Goal: Information Seeking & Learning: Learn about a topic

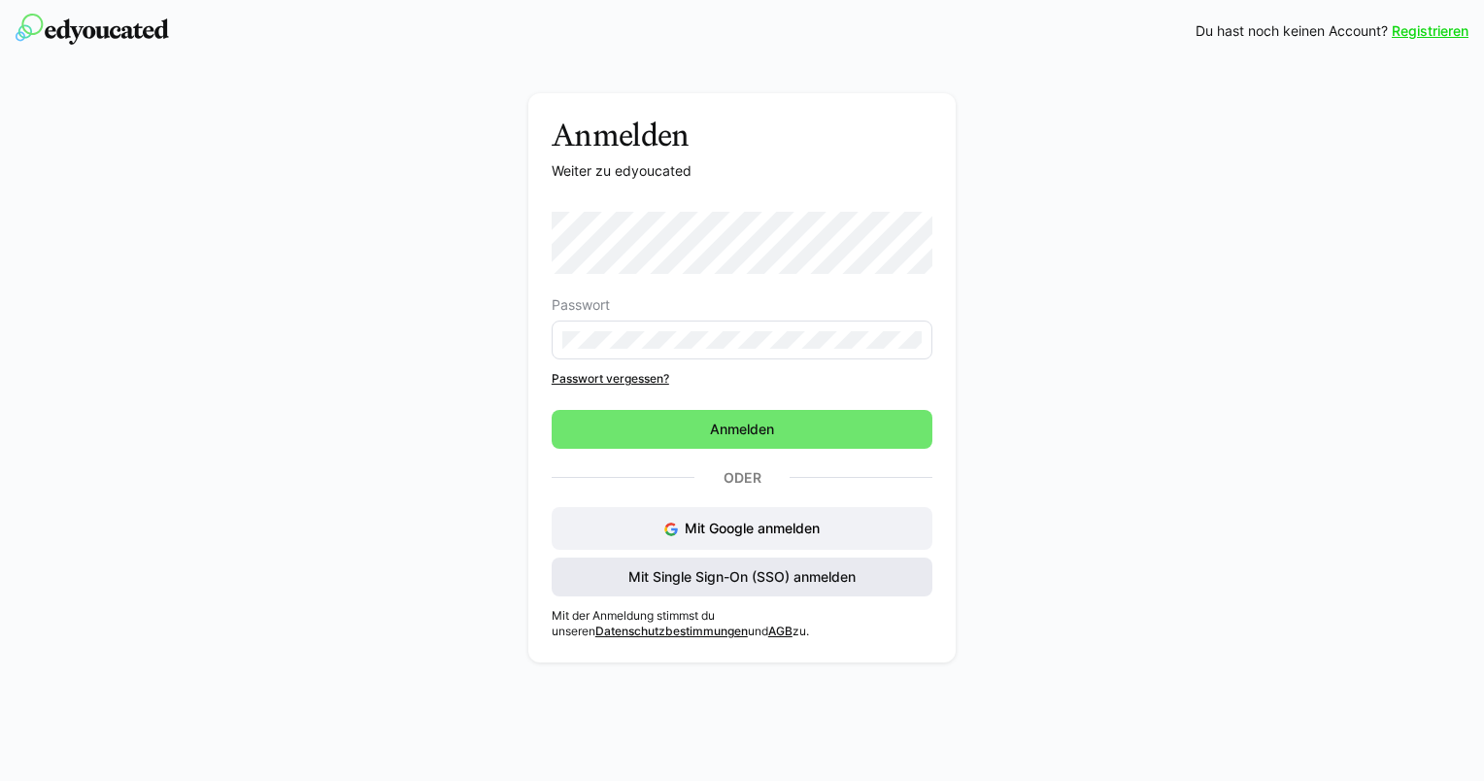
drag, startPoint x: 0, startPoint y: 0, endPoint x: 757, endPoint y: 576, distance: 951.1
click at [758, 576] on span "Mit Single Sign-On (SSO) anmelden" at bounding box center [742, 576] width 233 height 19
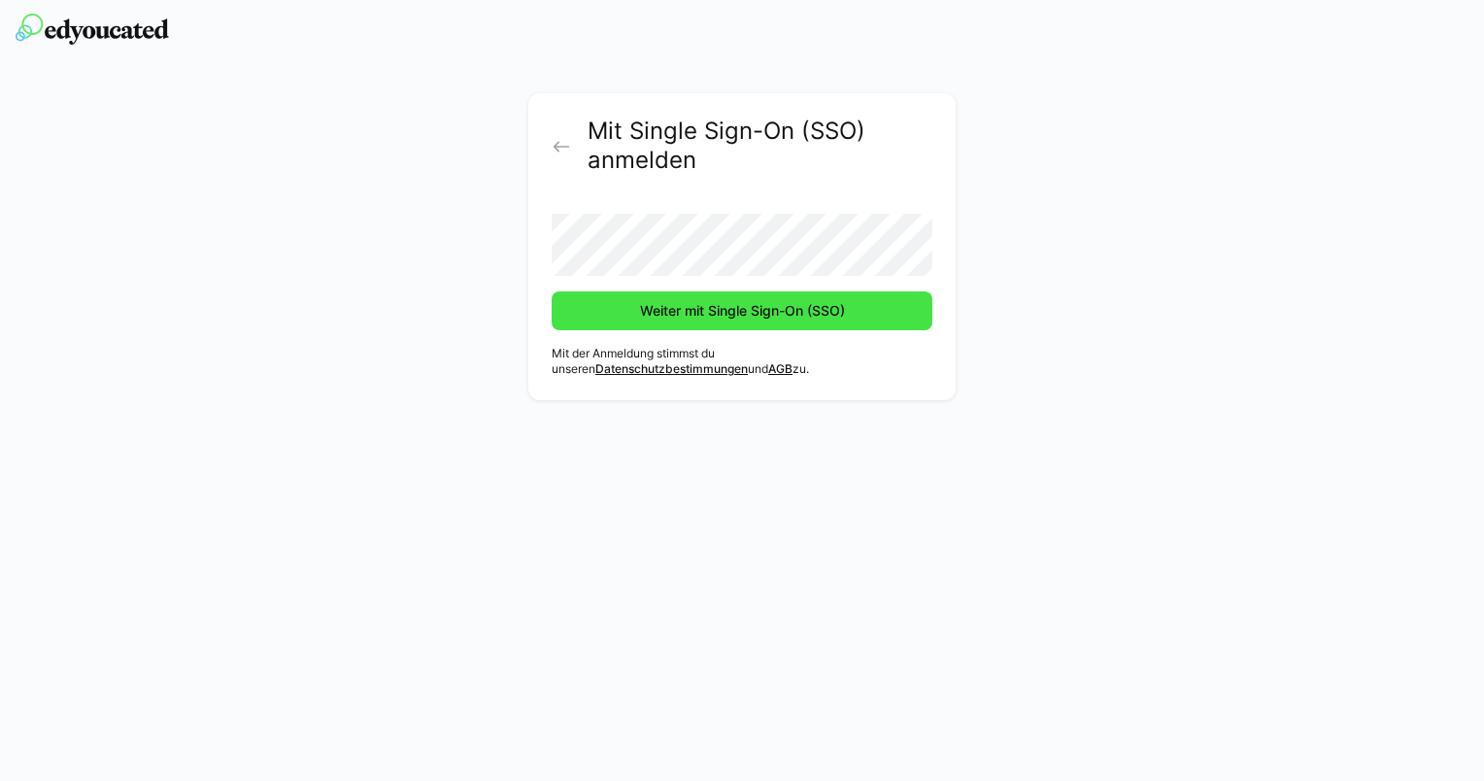
click at [684, 307] on span "Weiter mit Single Sign-On (SSO)" at bounding box center [742, 310] width 211 height 19
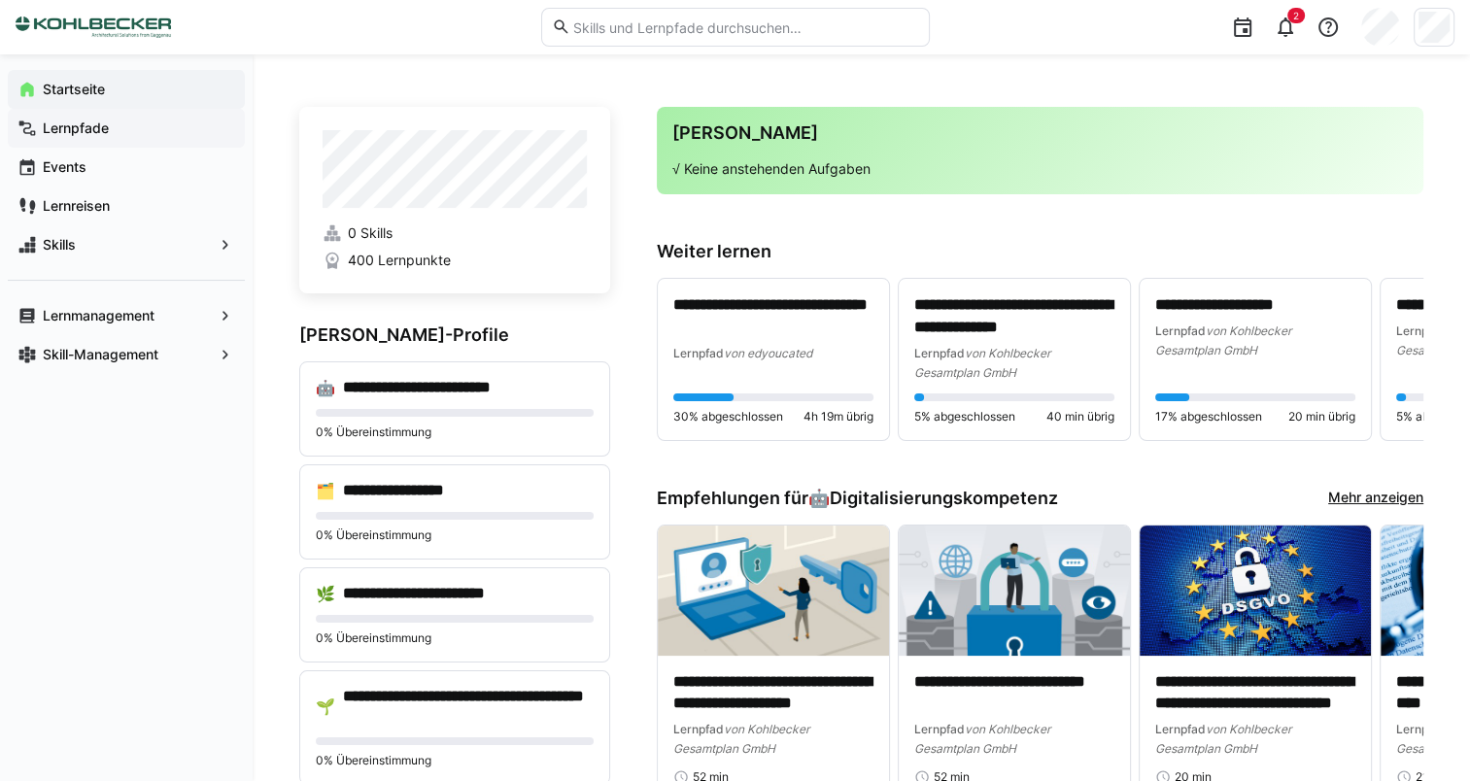
click at [0, 0] on app-navigation-label "Lernpfade" at bounding box center [0, 0] width 0 height 0
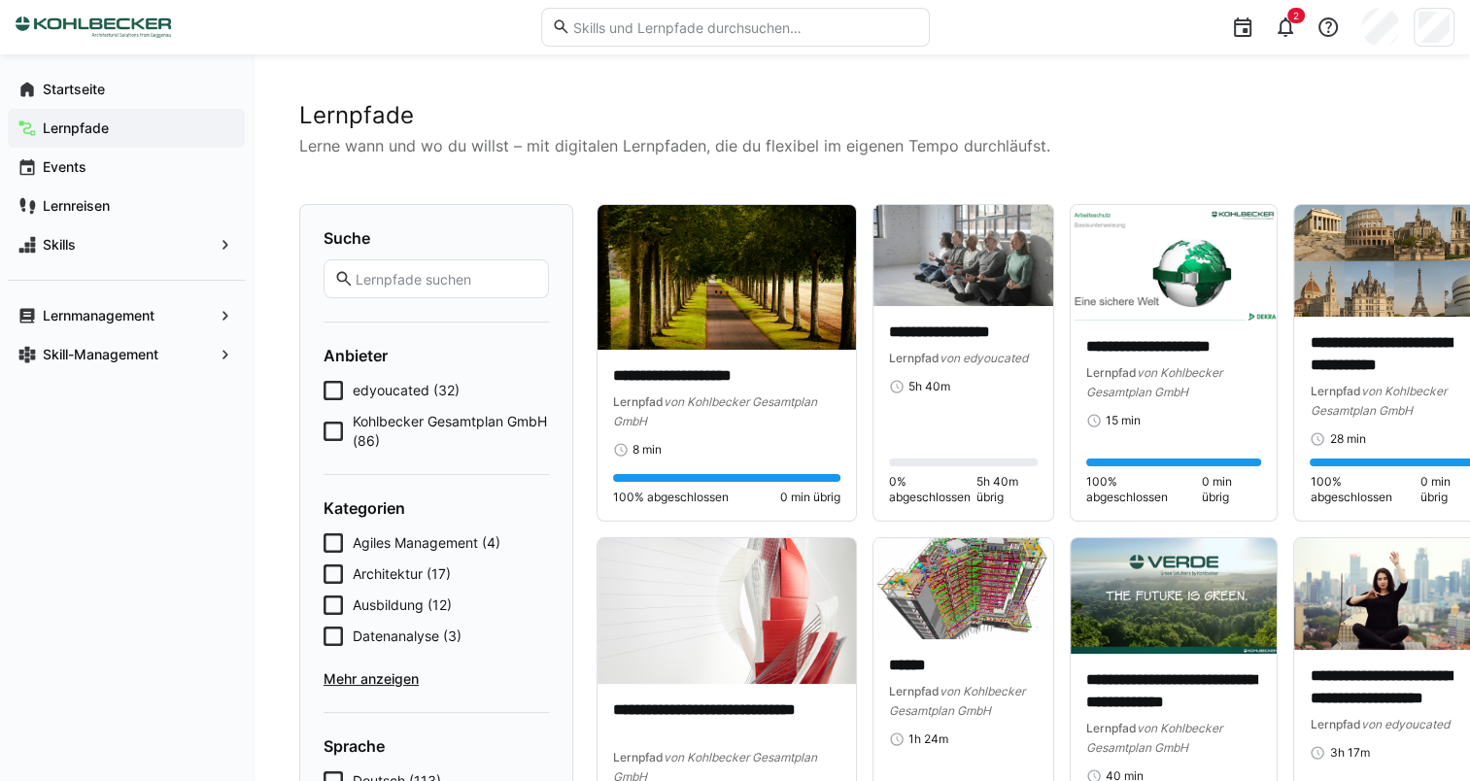
click at [394, 422] on span "Kohlbecker Gesamtplan GmbH (86)" at bounding box center [451, 431] width 196 height 39
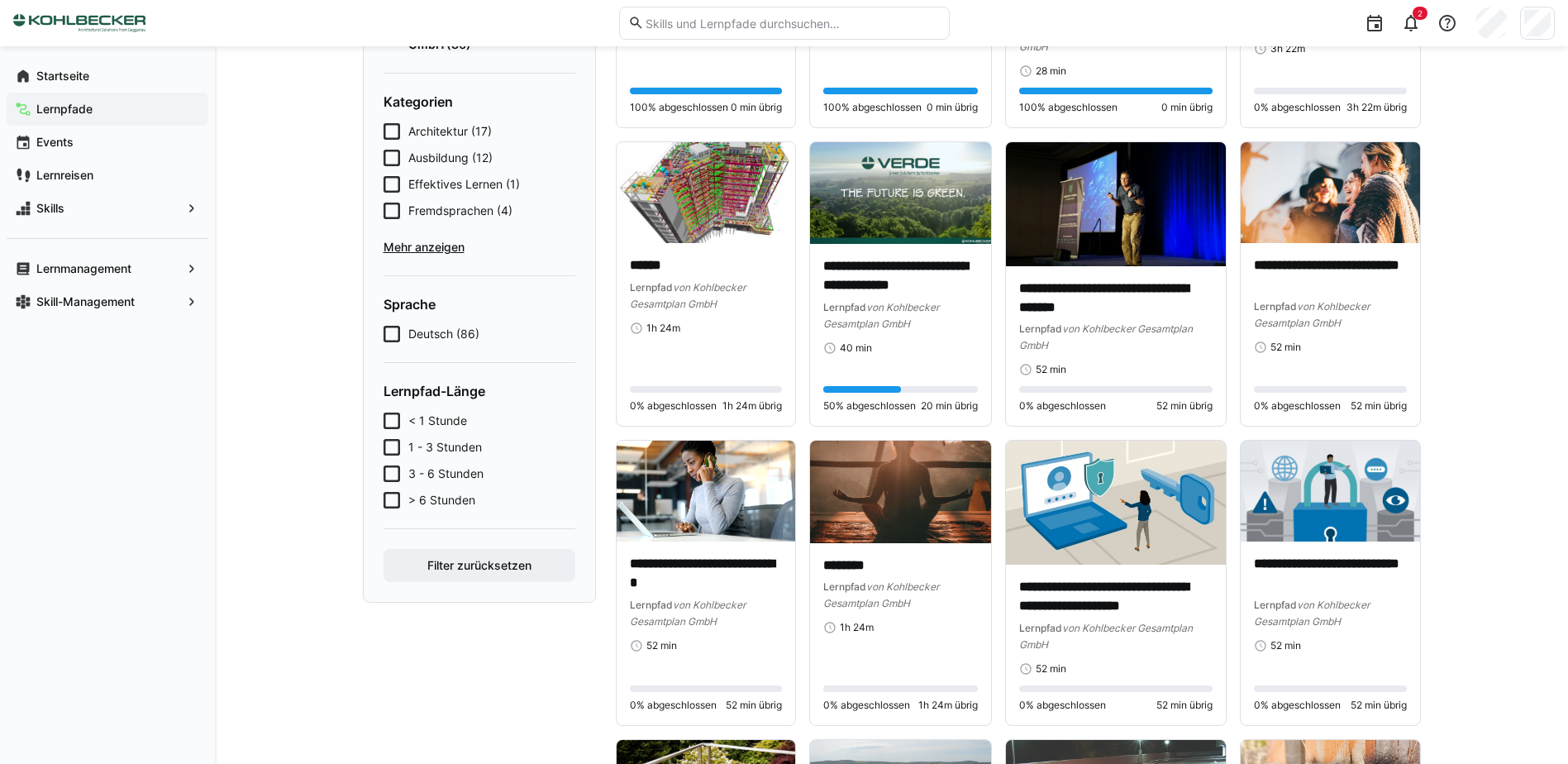
scroll to position [248, 0]
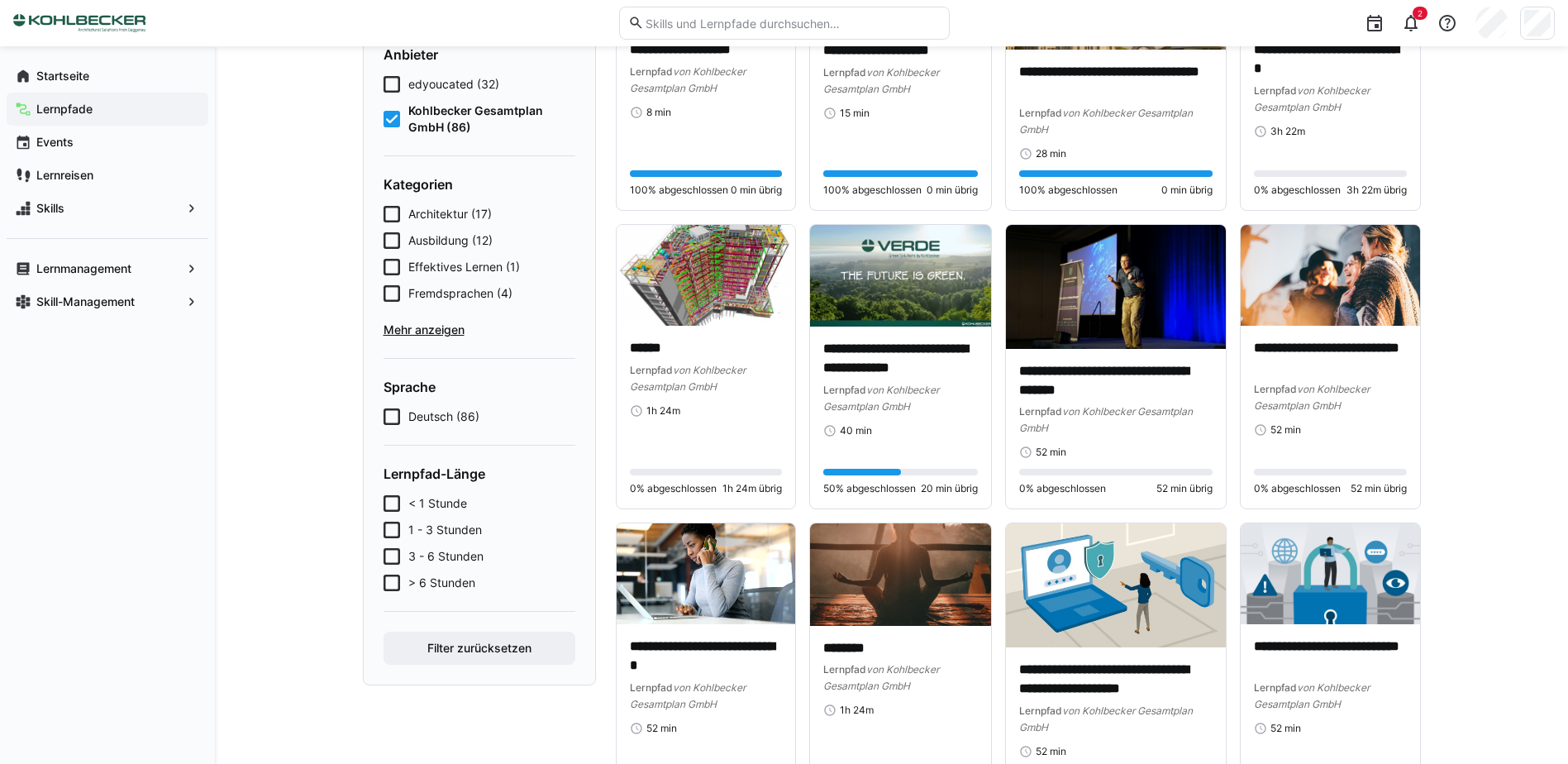
click at [429, 335] on span "Mehr anzeigen" at bounding box center [479, 329] width 191 height 16
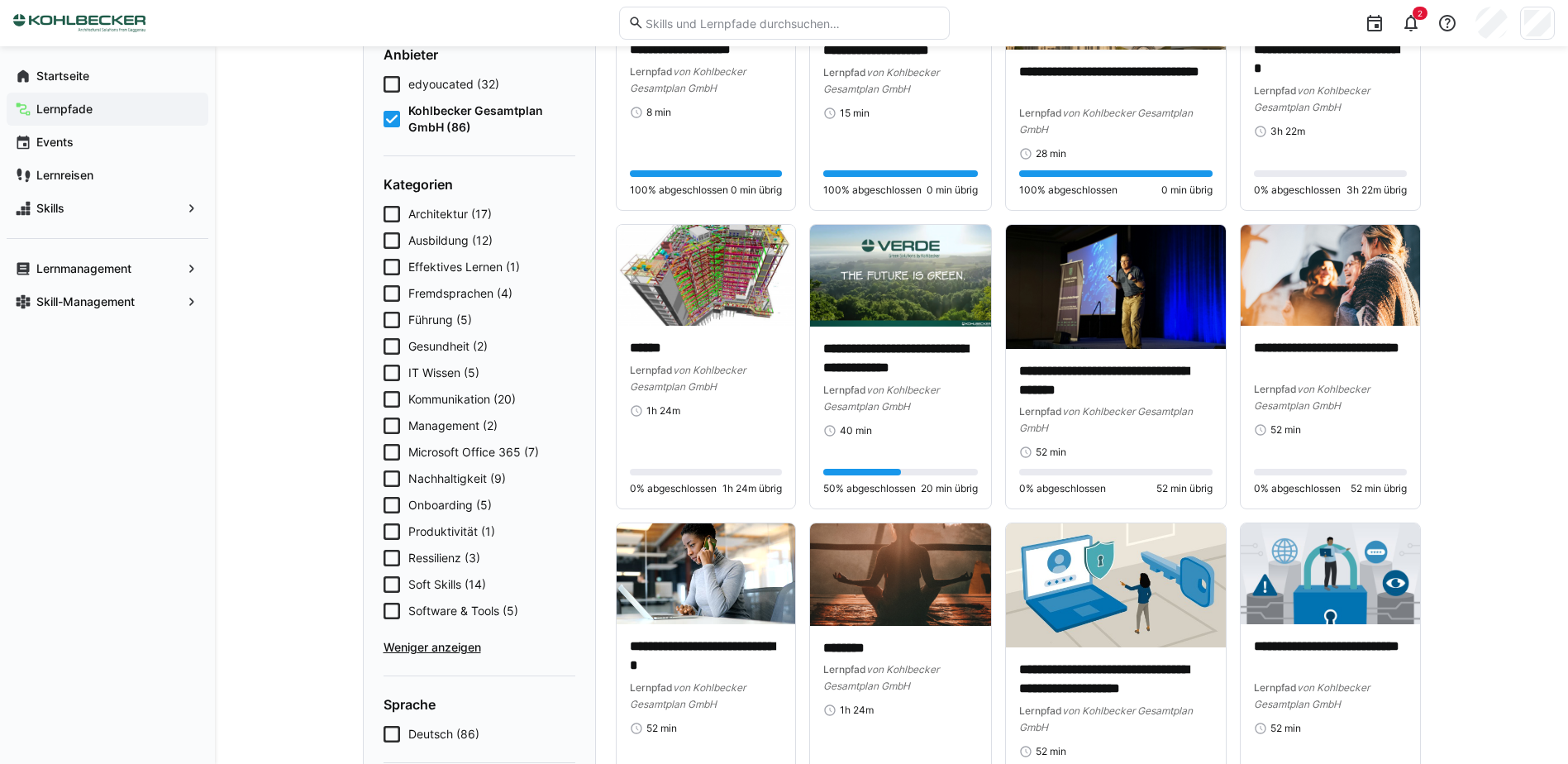
click at [392, 477] on icon at bounding box center [391, 478] width 16 height 16
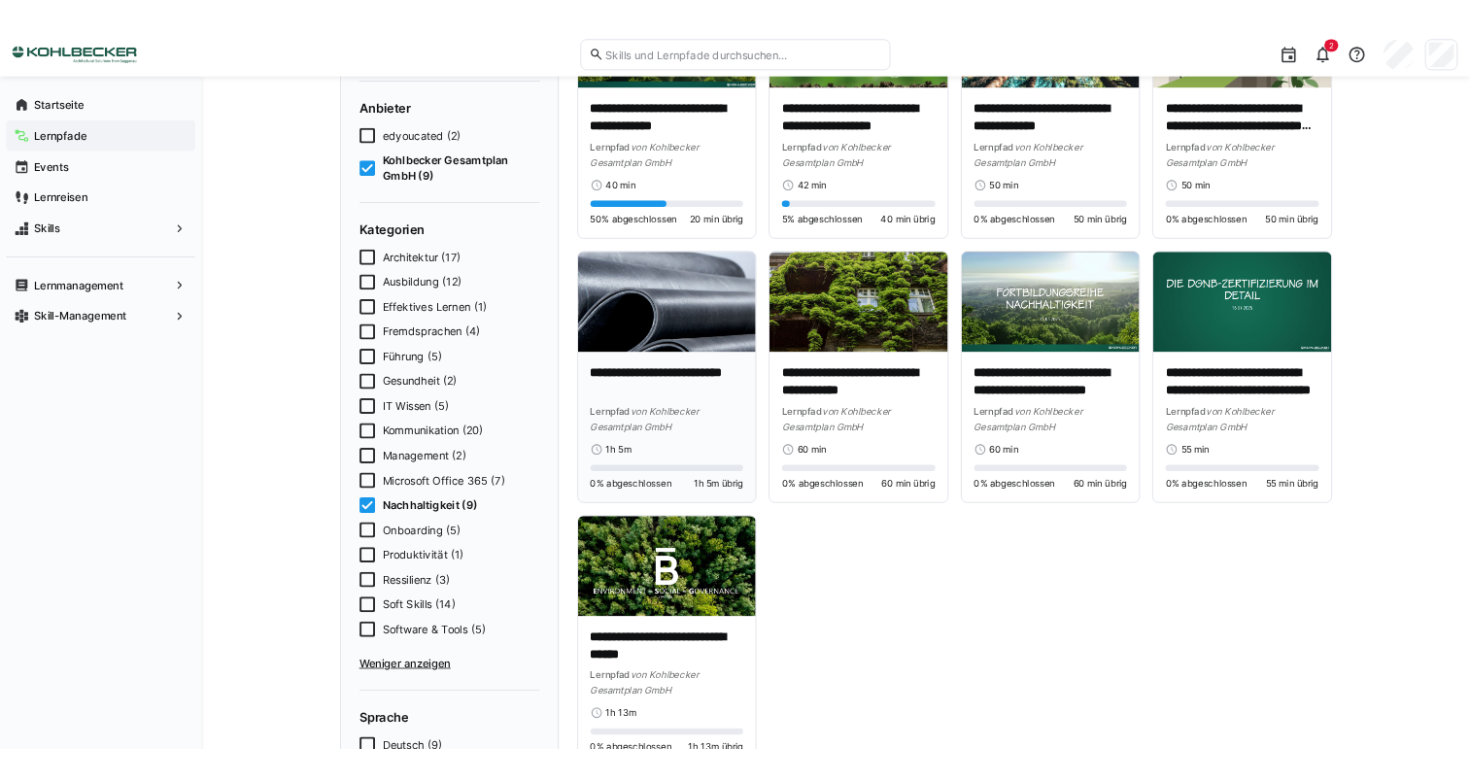
scroll to position [0, 0]
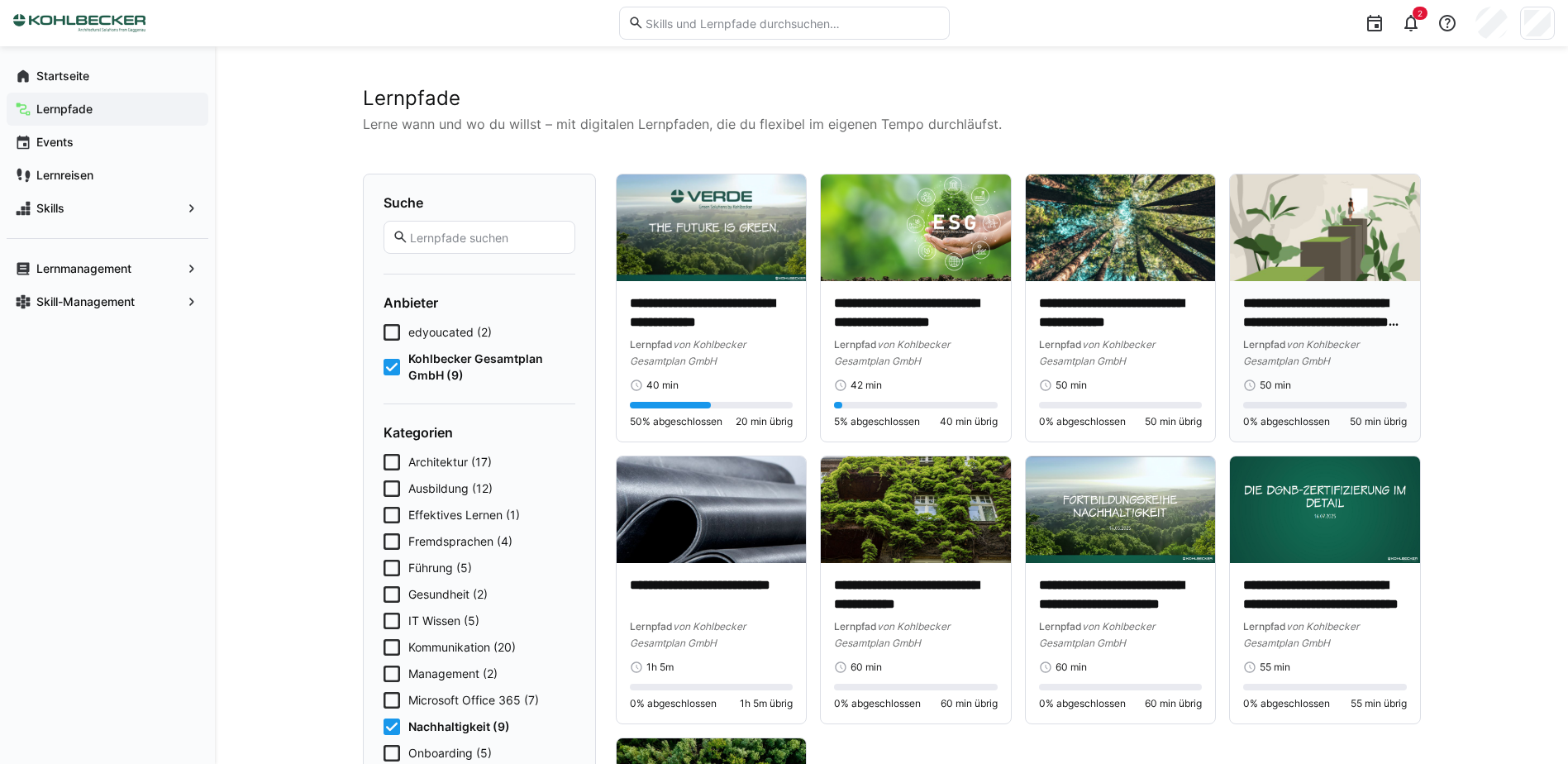
click at [1262, 298] on p "**********" at bounding box center [1325, 313] width 163 height 38
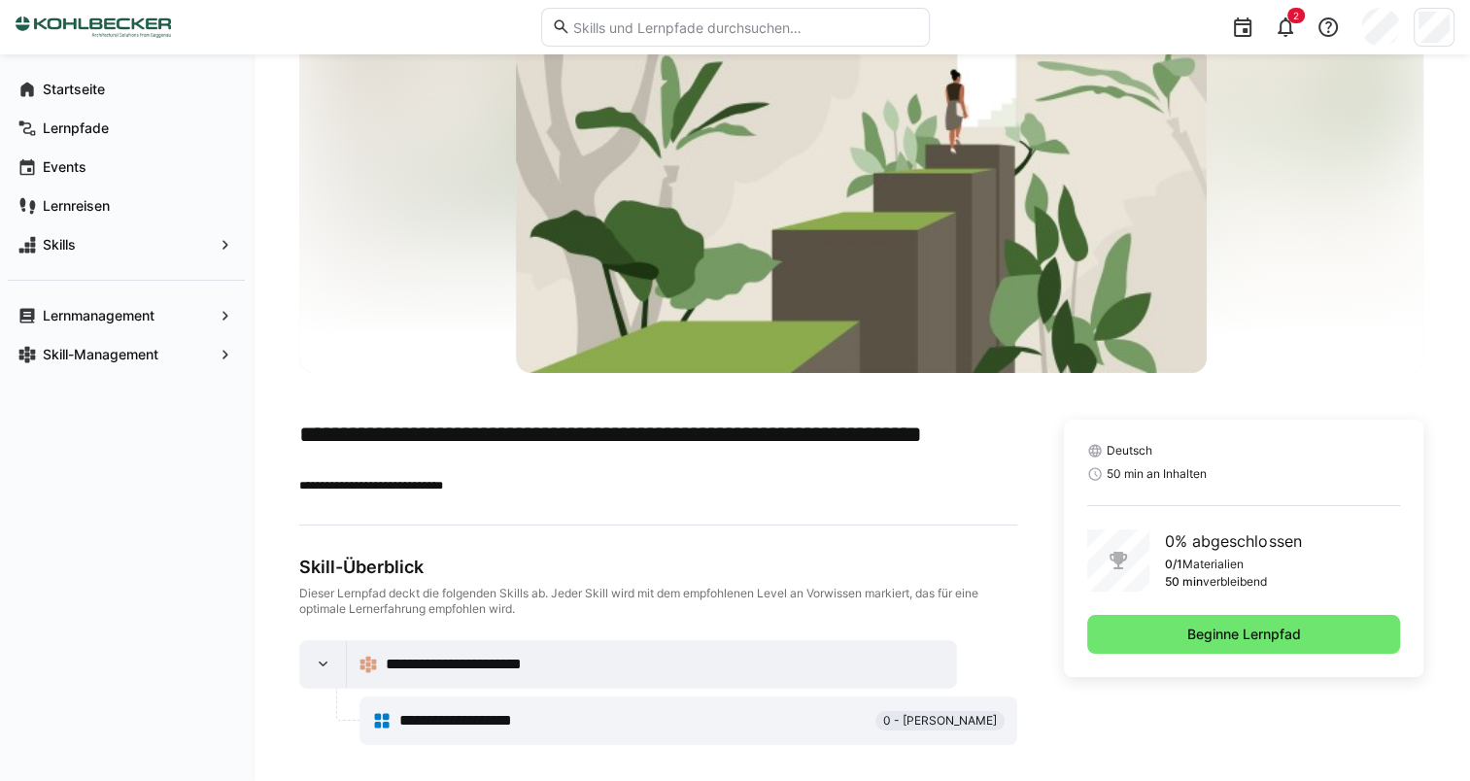
scroll to position [126, 0]
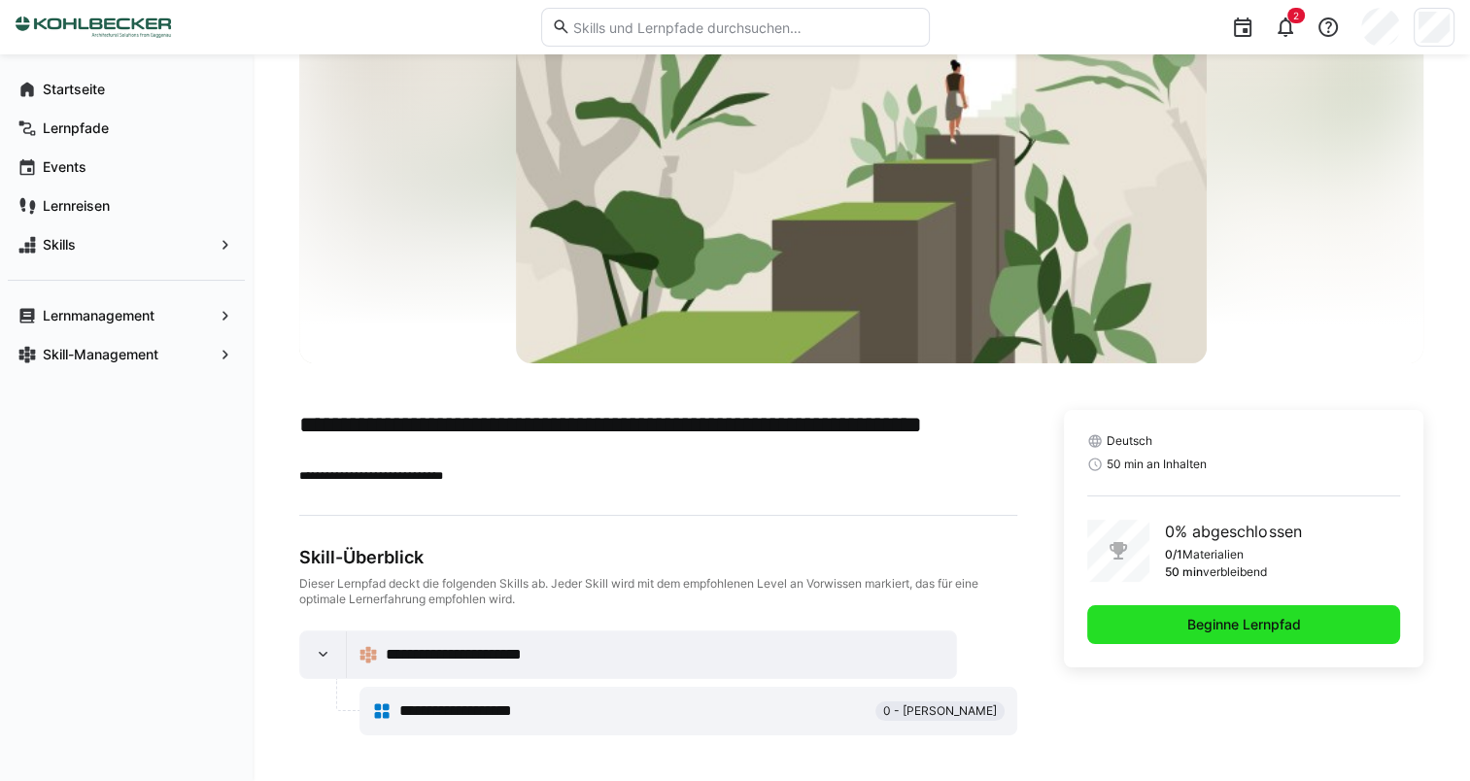
click at [1249, 624] on span "Beginne Lernpfad" at bounding box center [1243, 624] width 119 height 19
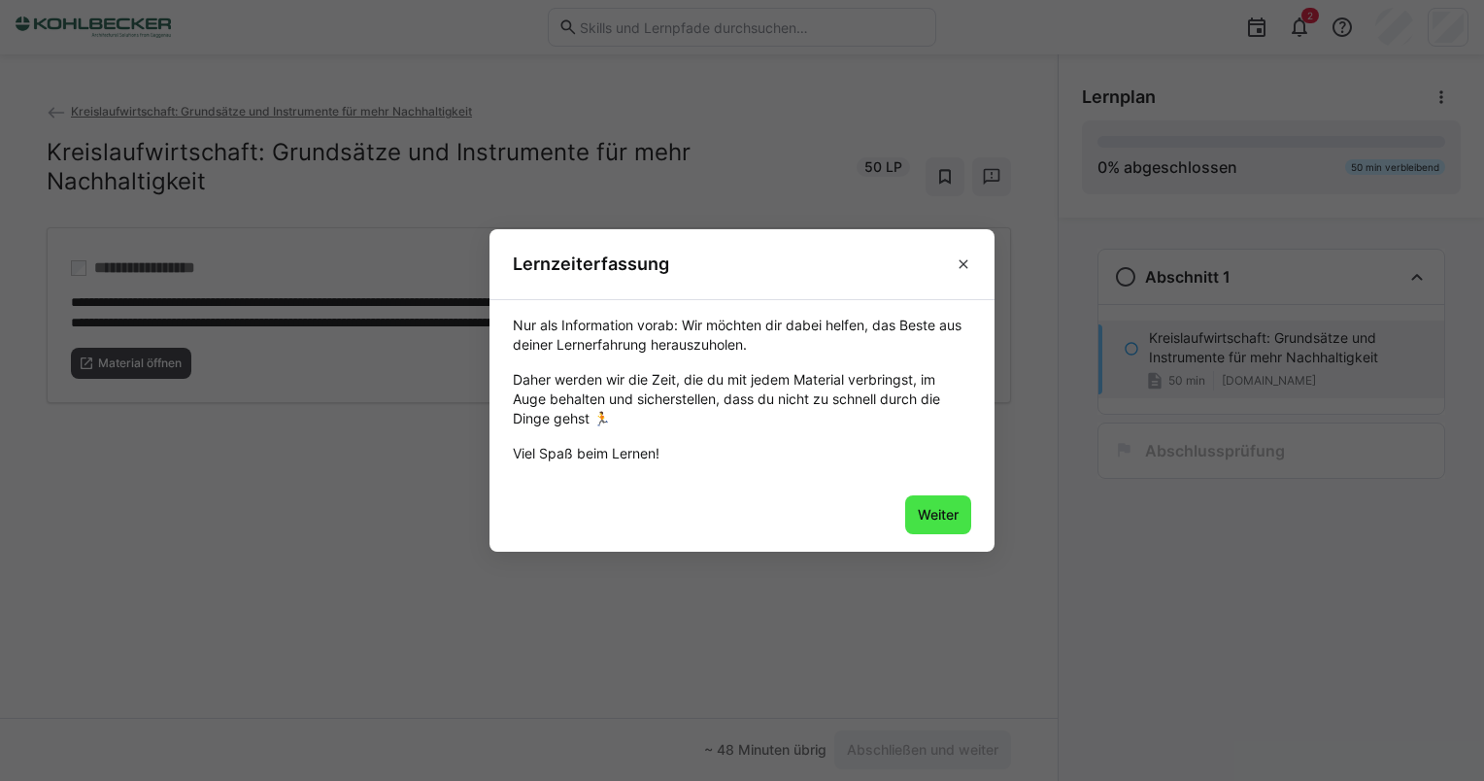
click at [931, 510] on span "Weiter" at bounding box center [938, 514] width 47 height 19
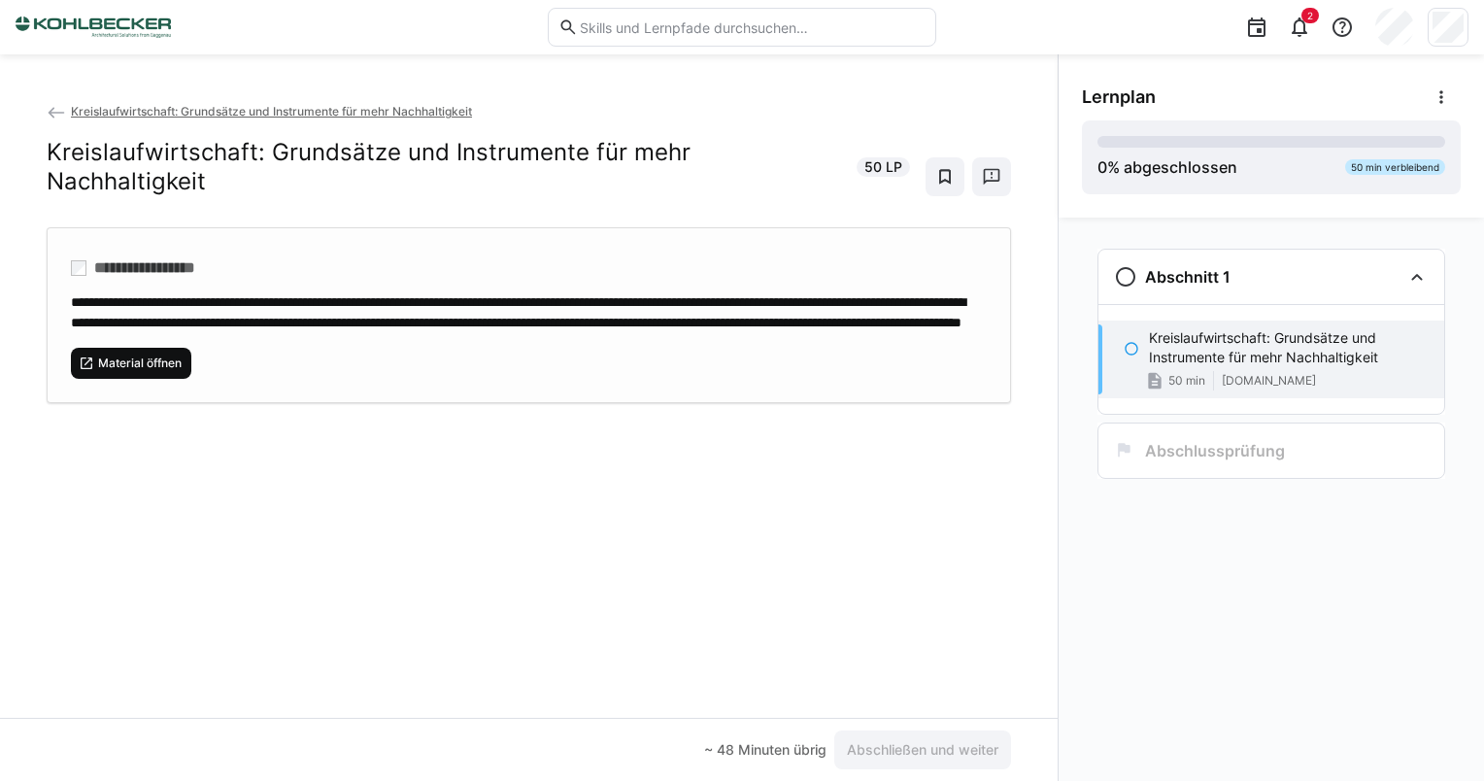
click at [159, 364] on span "Material öffnen" at bounding box center [139, 364] width 87 height 16
click at [198, 103] on app-back-navigation "Kreislaufwirtschaft: Grundsätze und Instrumente für mehr Nachhaltigkeit" at bounding box center [529, 111] width 965 height 21
click at [198, 114] on span "Kreislaufwirtschaft: Grundsätze und Instrumente für mehr Nachhaltigkeit" at bounding box center [271, 111] width 401 height 15
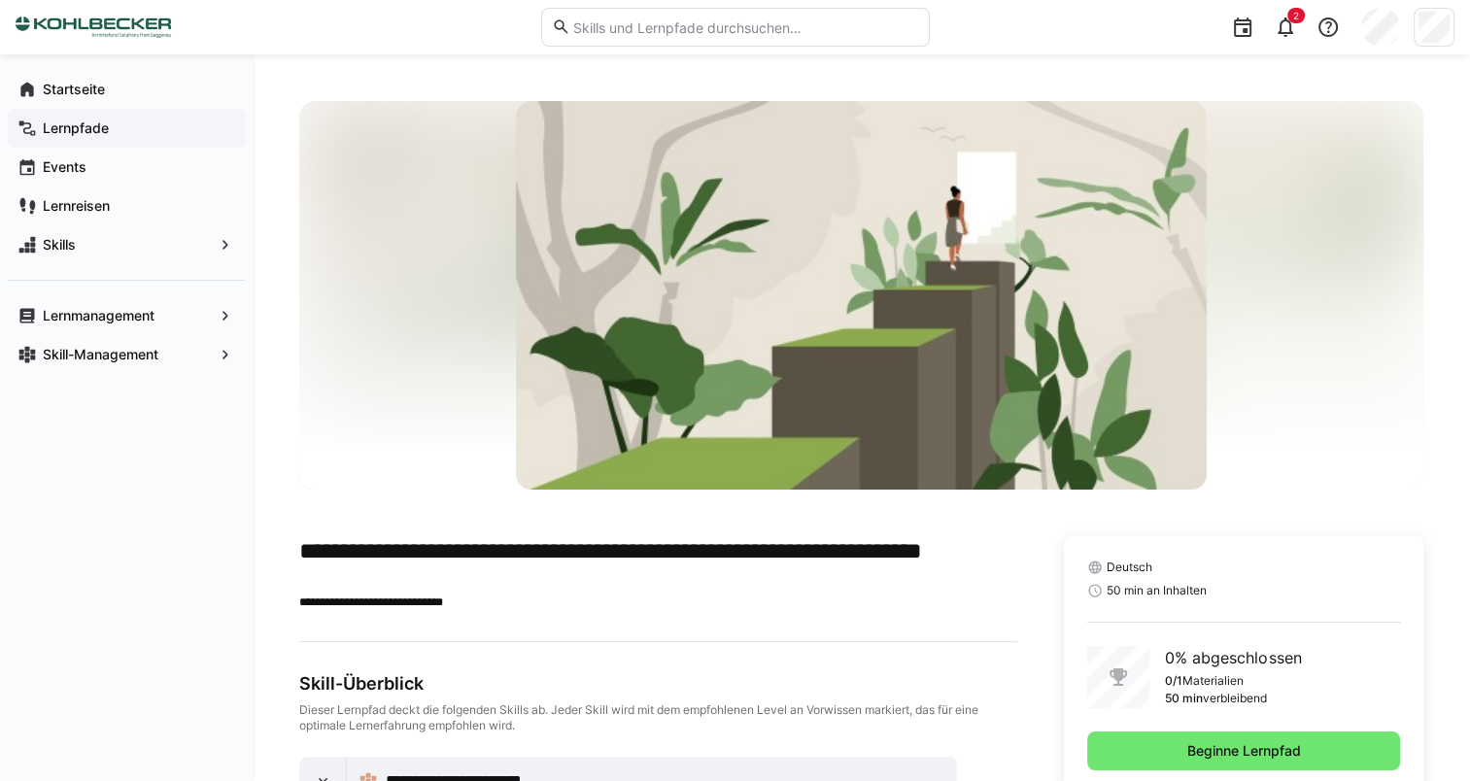
click at [0, 0] on app-navigation-label "Lernpfade" at bounding box center [0, 0] width 0 height 0
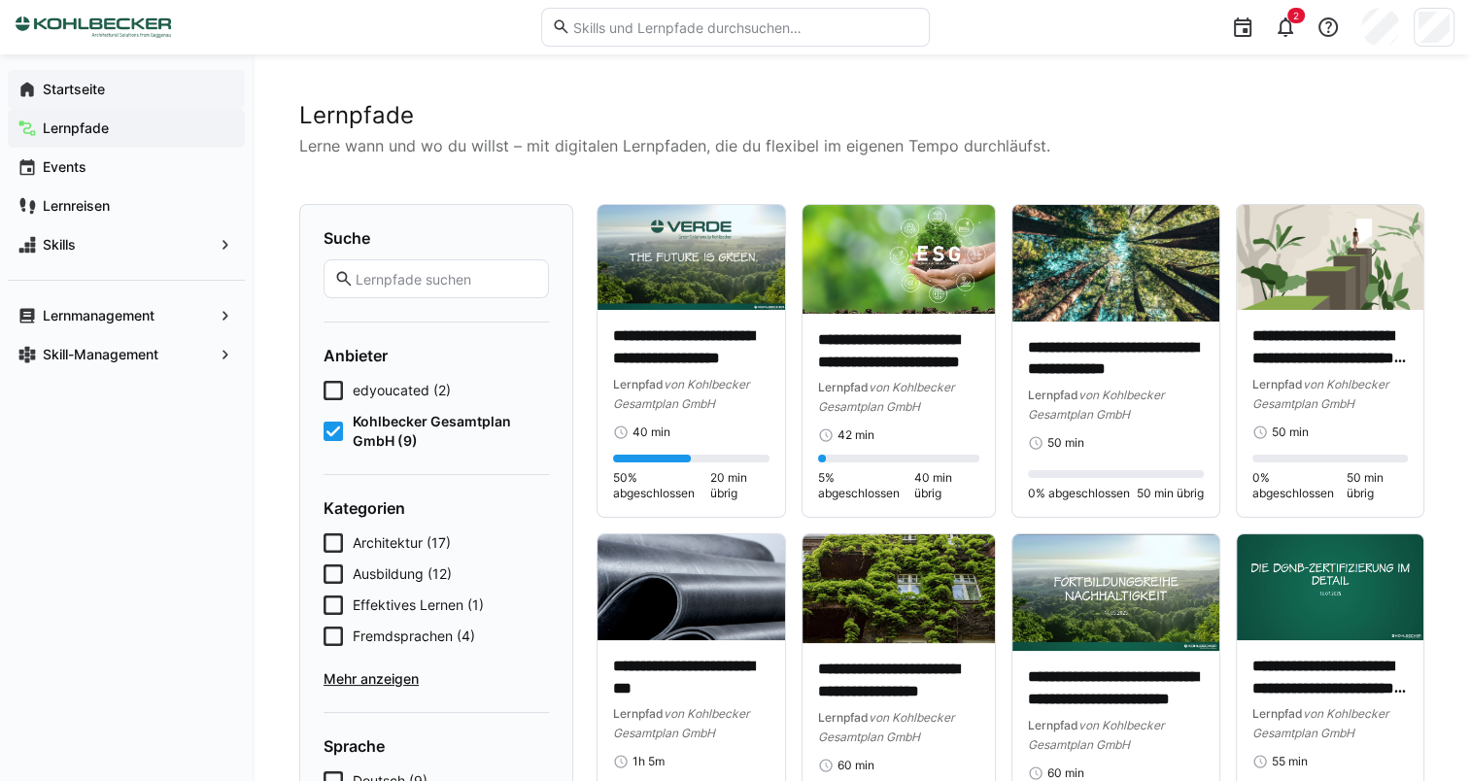
click at [117, 94] on span "Startseite" at bounding box center [137, 89] width 195 height 19
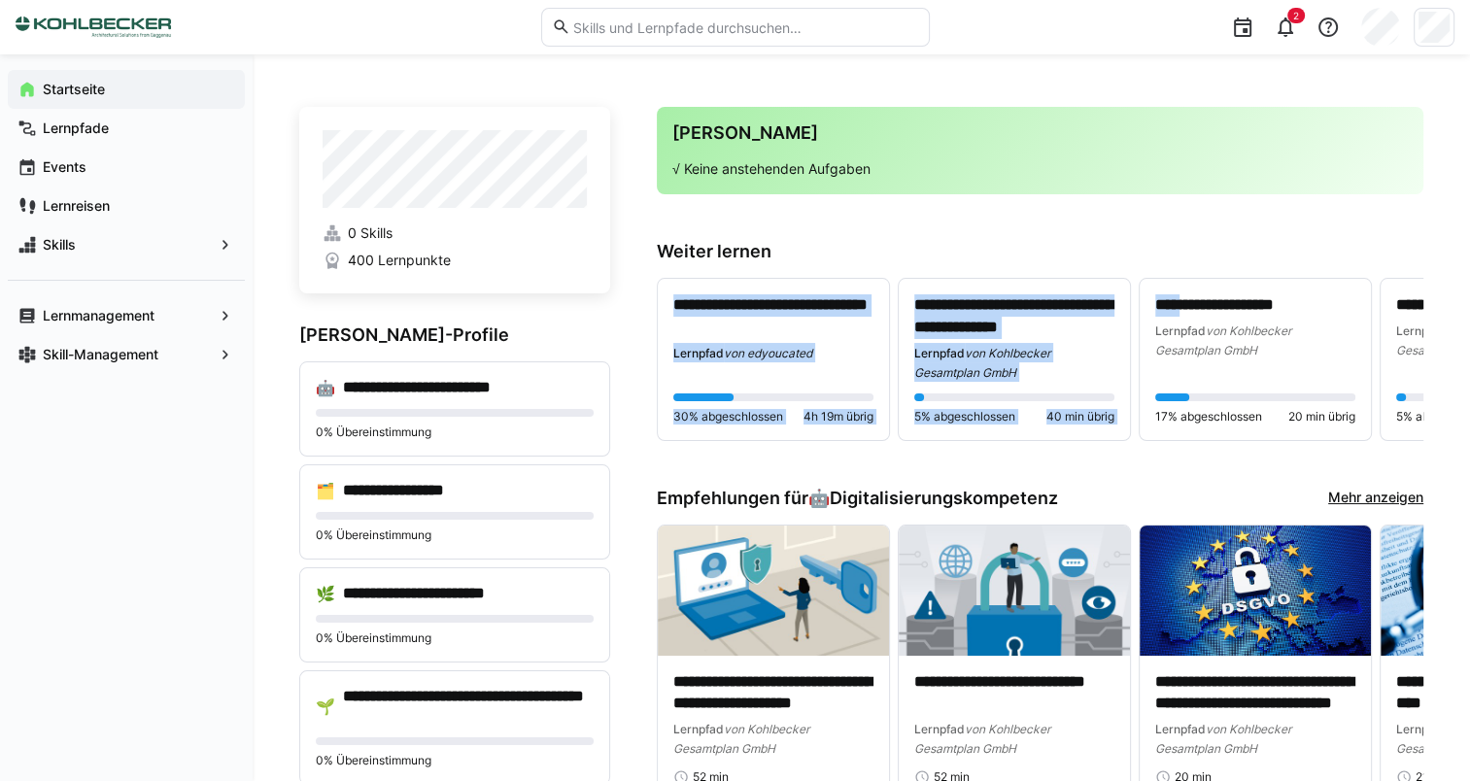
drag, startPoint x: 1193, startPoint y: 316, endPoint x: 990, endPoint y: 222, distance: 223.8
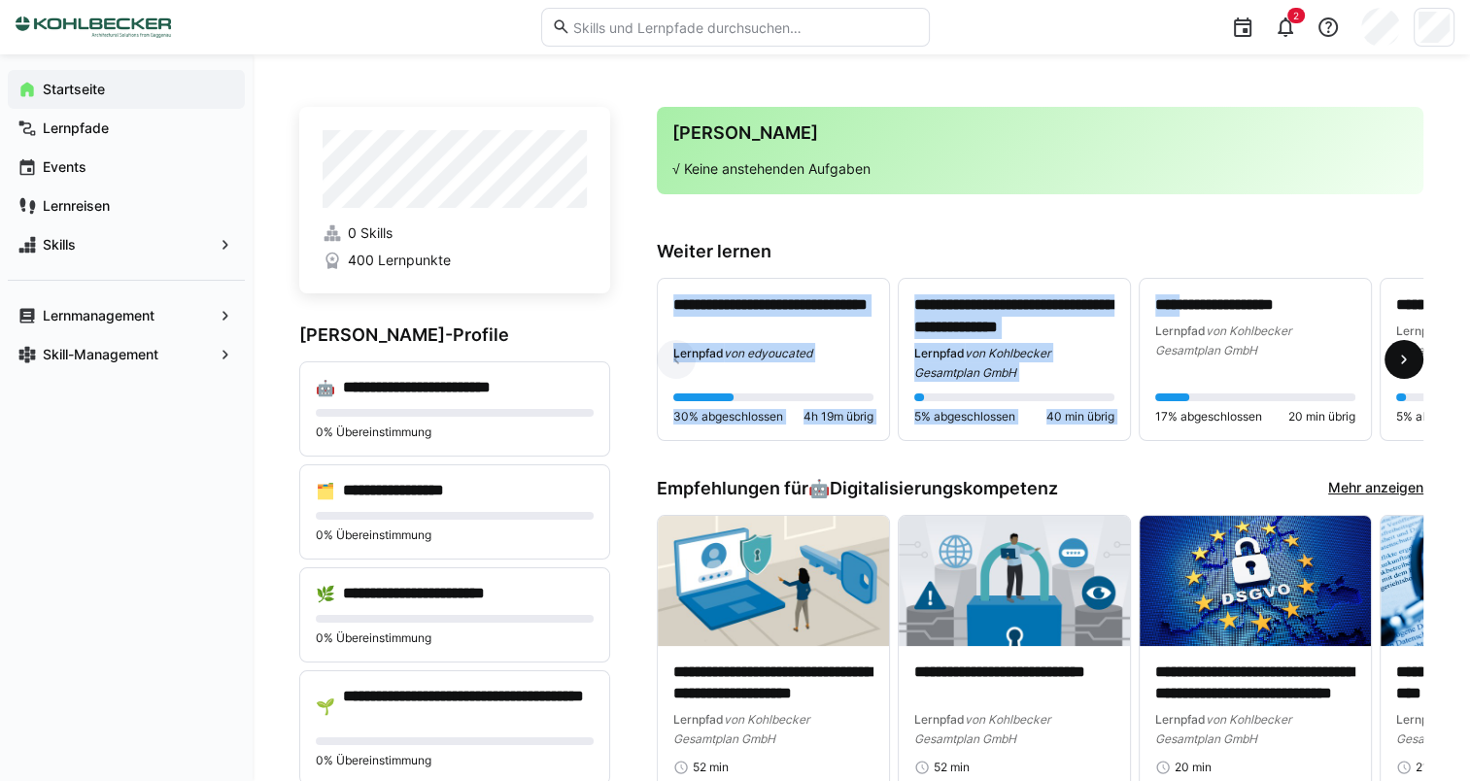
click at [1409, 362] on eds-icon at bounding box center [1403, 359] width 19 height 19
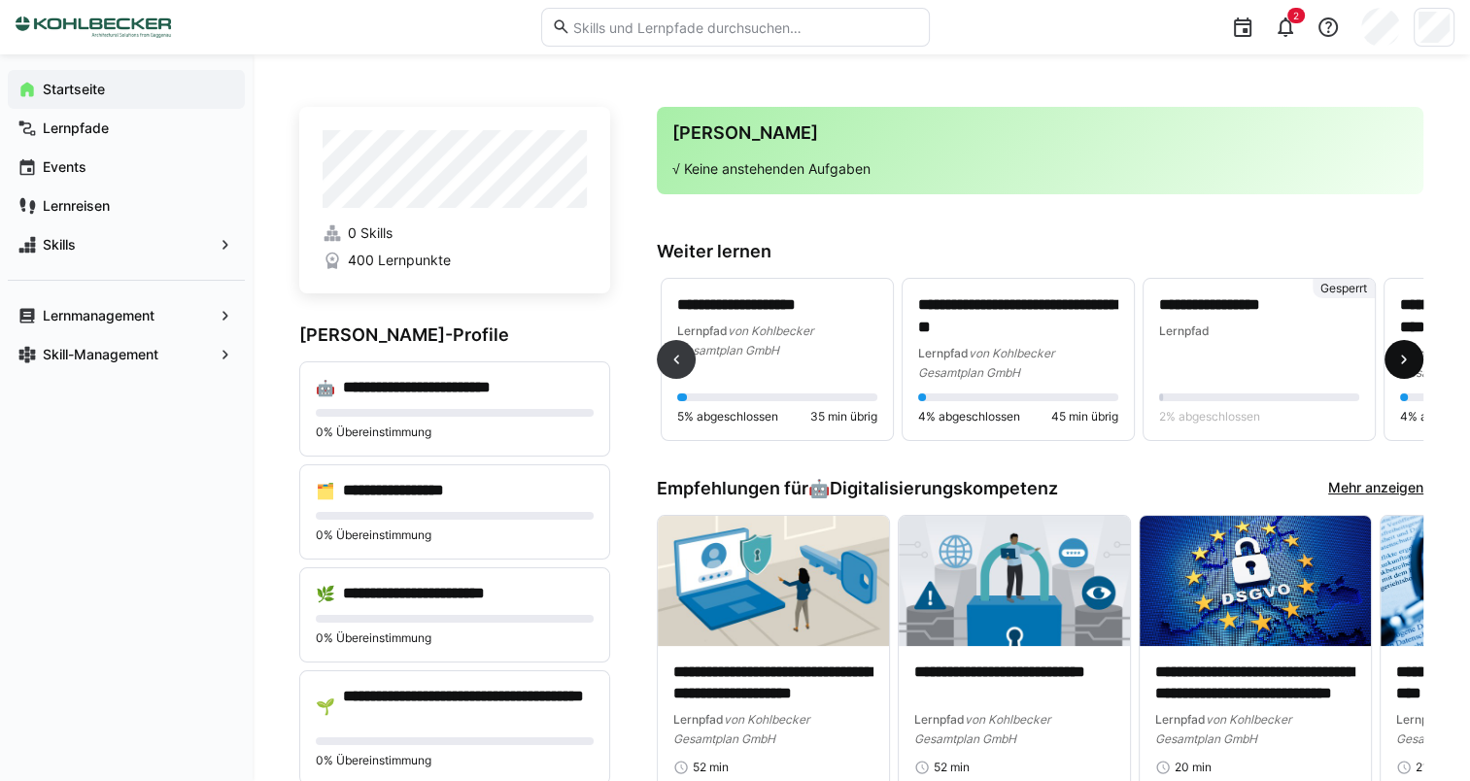
scroll to position [0, 723]
click at [1409, 361] on eds-icon at bounding box center [1403, 359] width 19 height 19
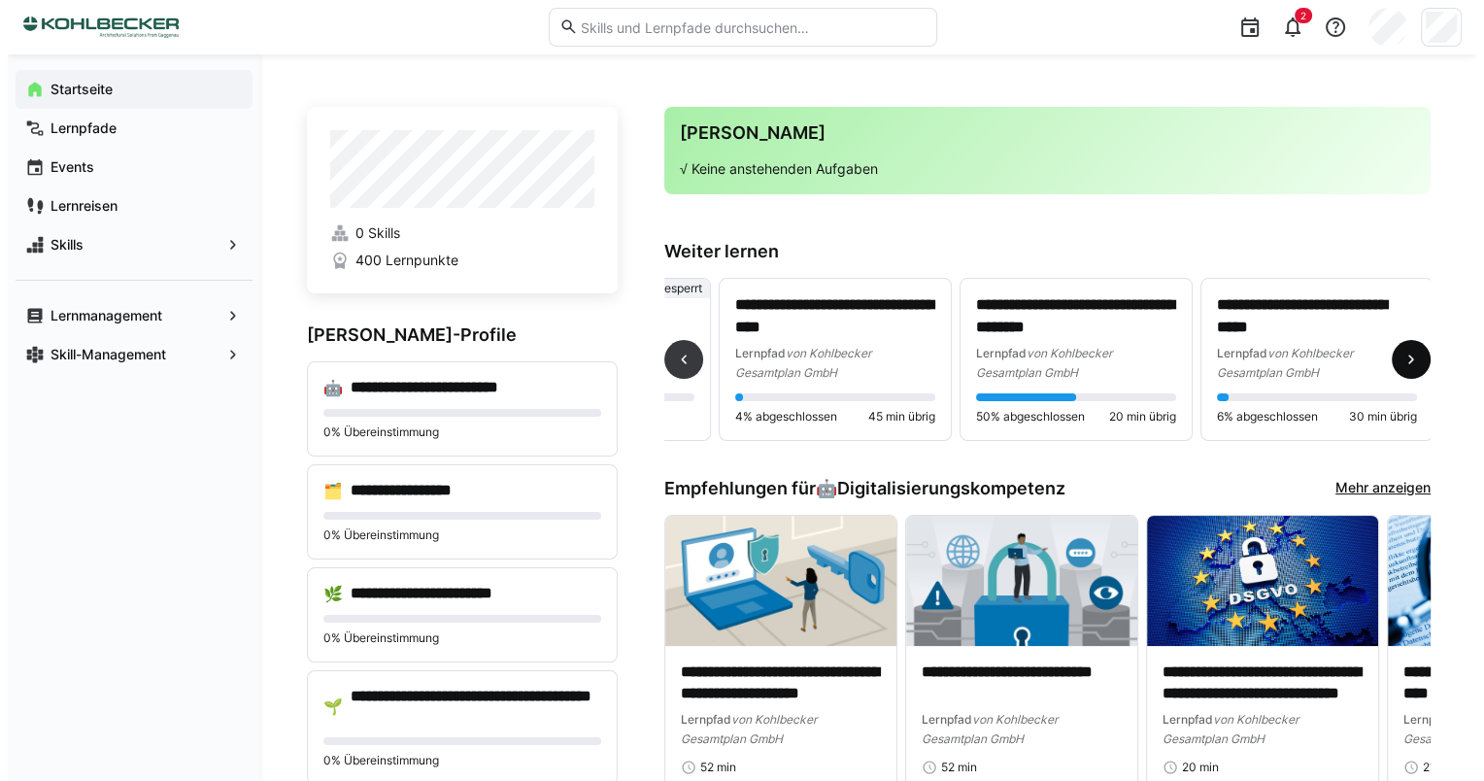
scroll to position [0, 1394]
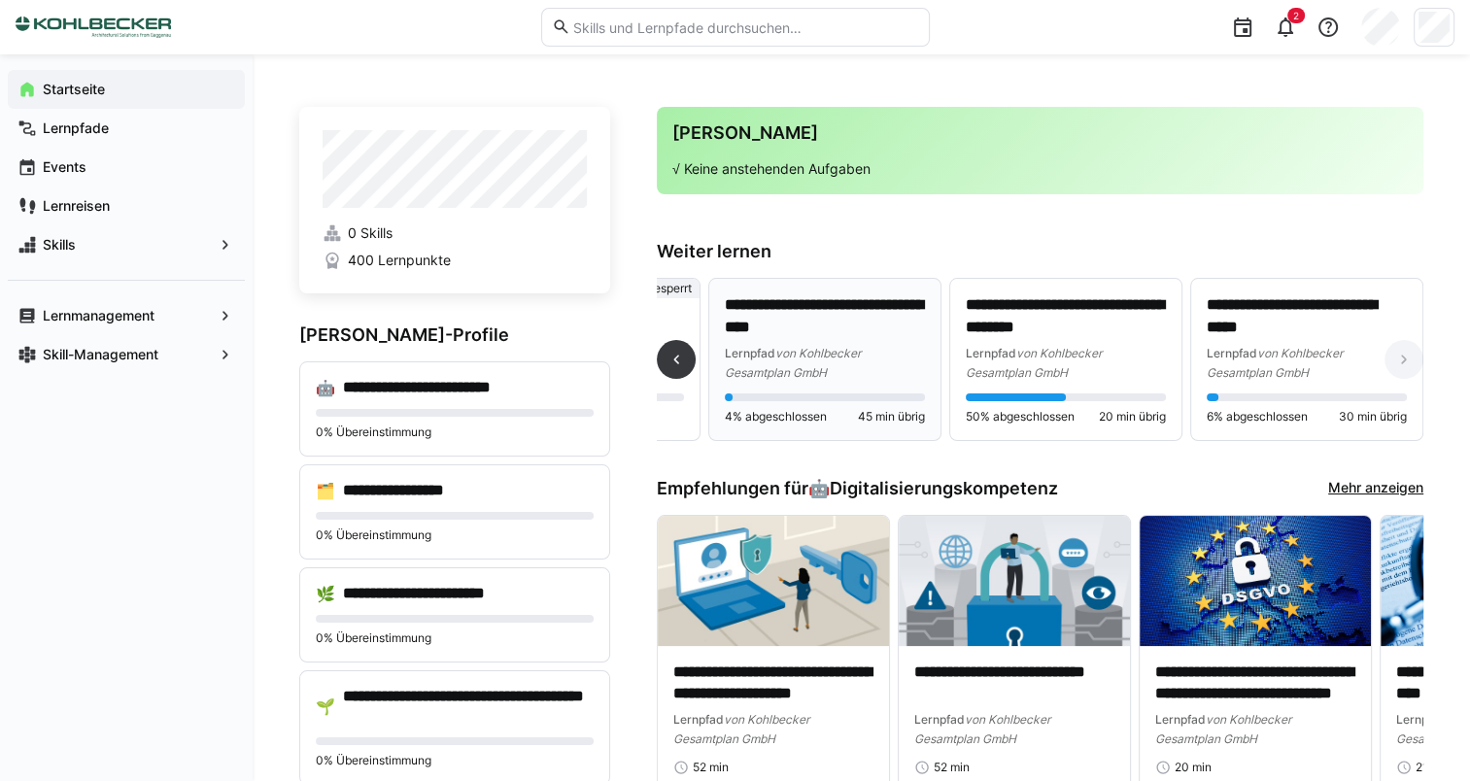
click at [828, 347] on span "von Kohlbecker Gesamtplan GmbH" at bounding box center [793, 363] width 136 height 34
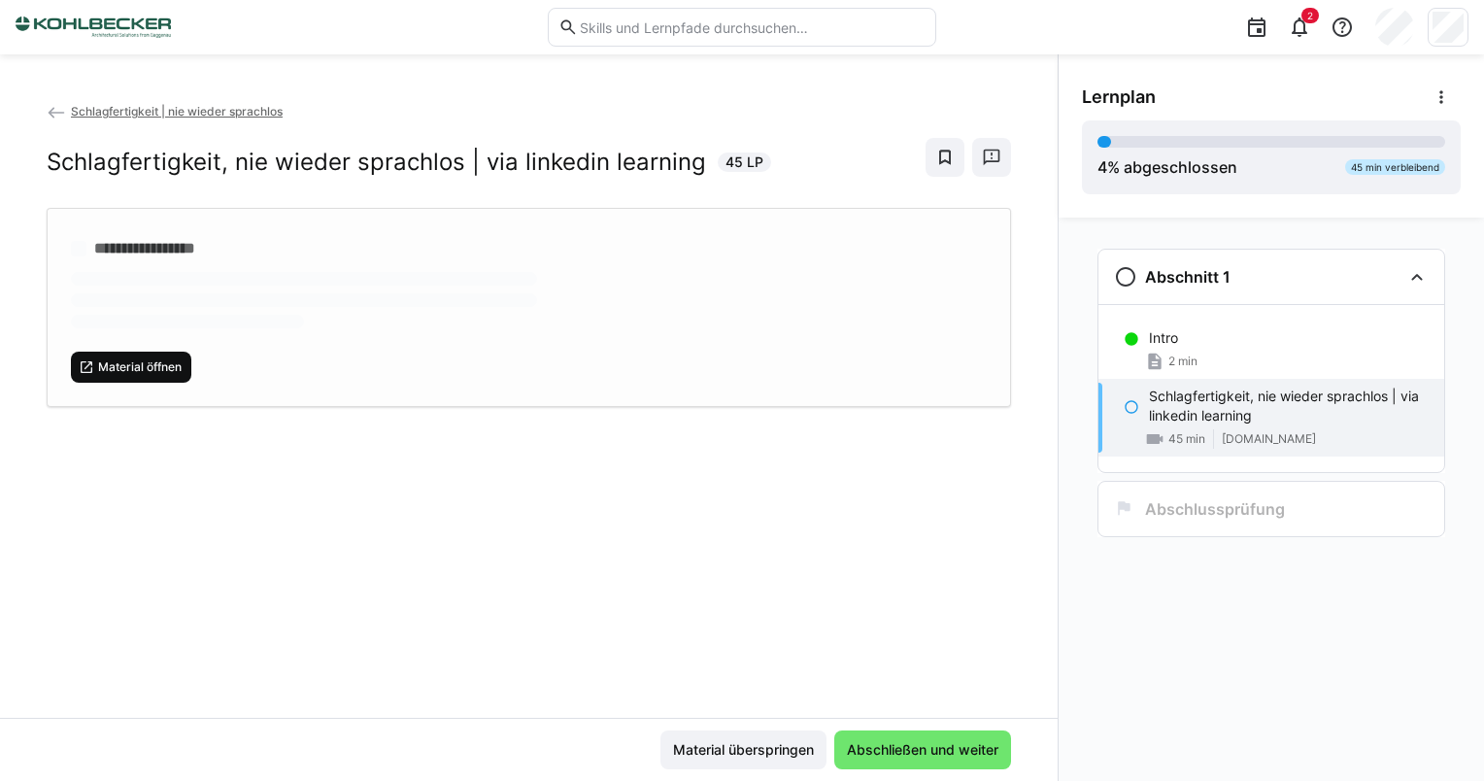
click at [140, 369] on span "Material öffnen" at bounding box center [139, 367] width 87 height 16
